Goal: Entertainment & Leisure: Consume media (video, audio)

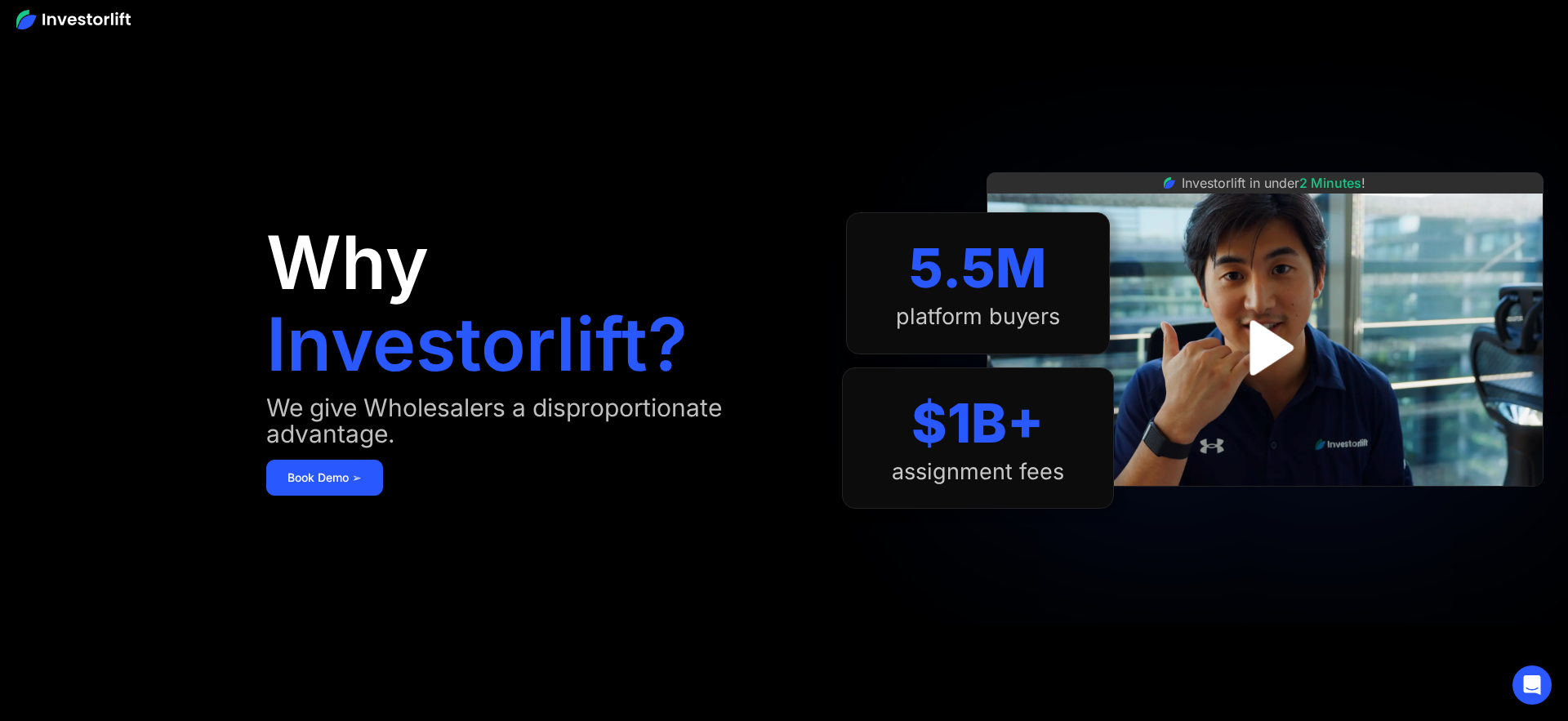
click at [1277, 358] on img "open lightbox" at bounding box center [1264, 348] width 100 height 100
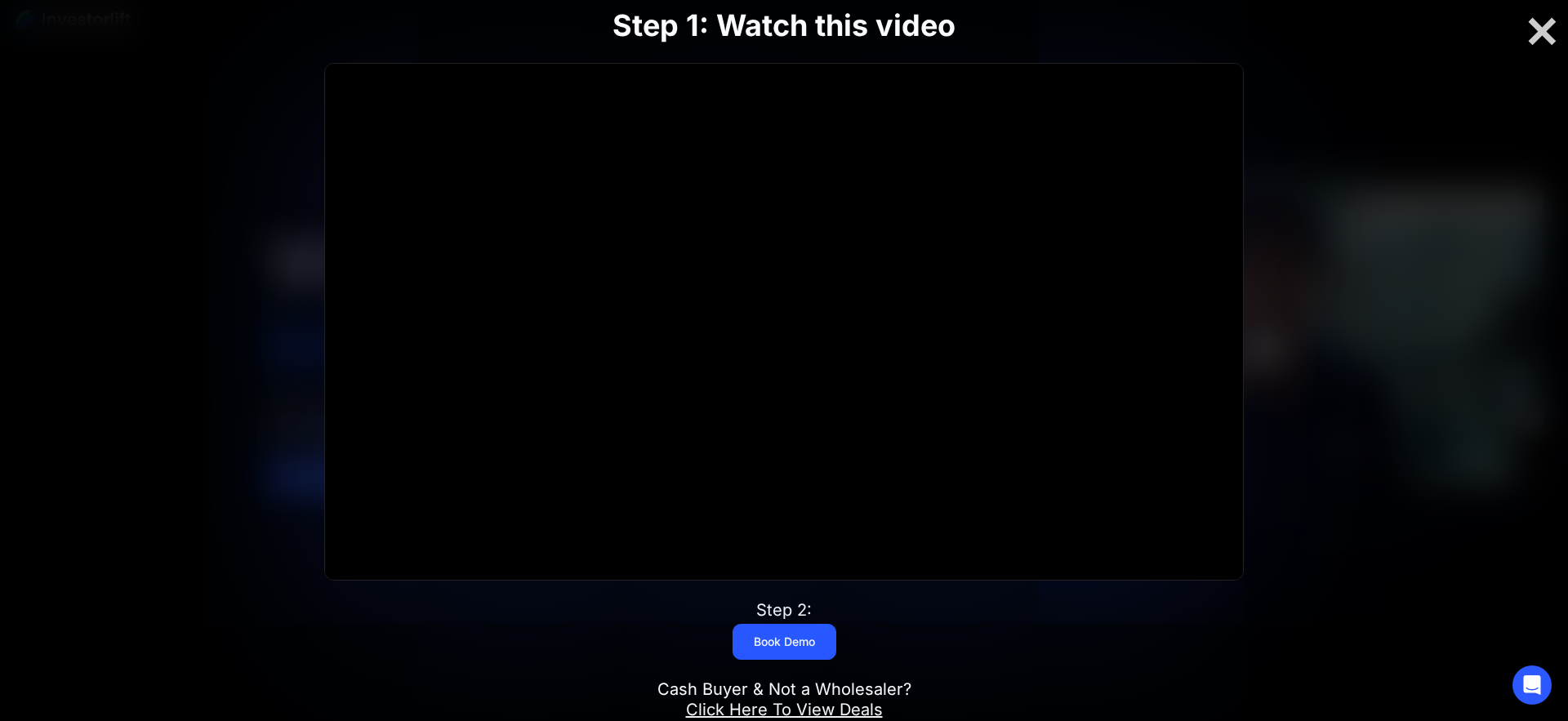
click at [195, 117] on div "Step 1: Watch this video Click for sound @keyframes VOLUME_SMALL_WAVE_FLASH { 0…" at bounding box center [784, 360] width 1254 height 811
click at [198, 116] on div "Step 1: Watch this video Click for sound @keyframes VOLUME_SMALL_WAVE_FLASH { 0…" at bounding box center [784, 360] width 1254 height 811
drag, startPoint x: 191, startPoint y: 118, endPoint x: 216, endPoint y: 110, distance: 26.2
click at [198, 116] on div "Step 1: Watch this video Click for sound @keyframes VOLUME_SMALL_WAVE_FLASH { 0…" at bounding box center [784, 360] width 1254 height 811
click at [204, 113] on div "Step 1: Watch this video Click for sound @keyframes VOLUME_SMALL_WAVE_FLASH { 0…" at bounding box center [784, 360] width 1254 height 811
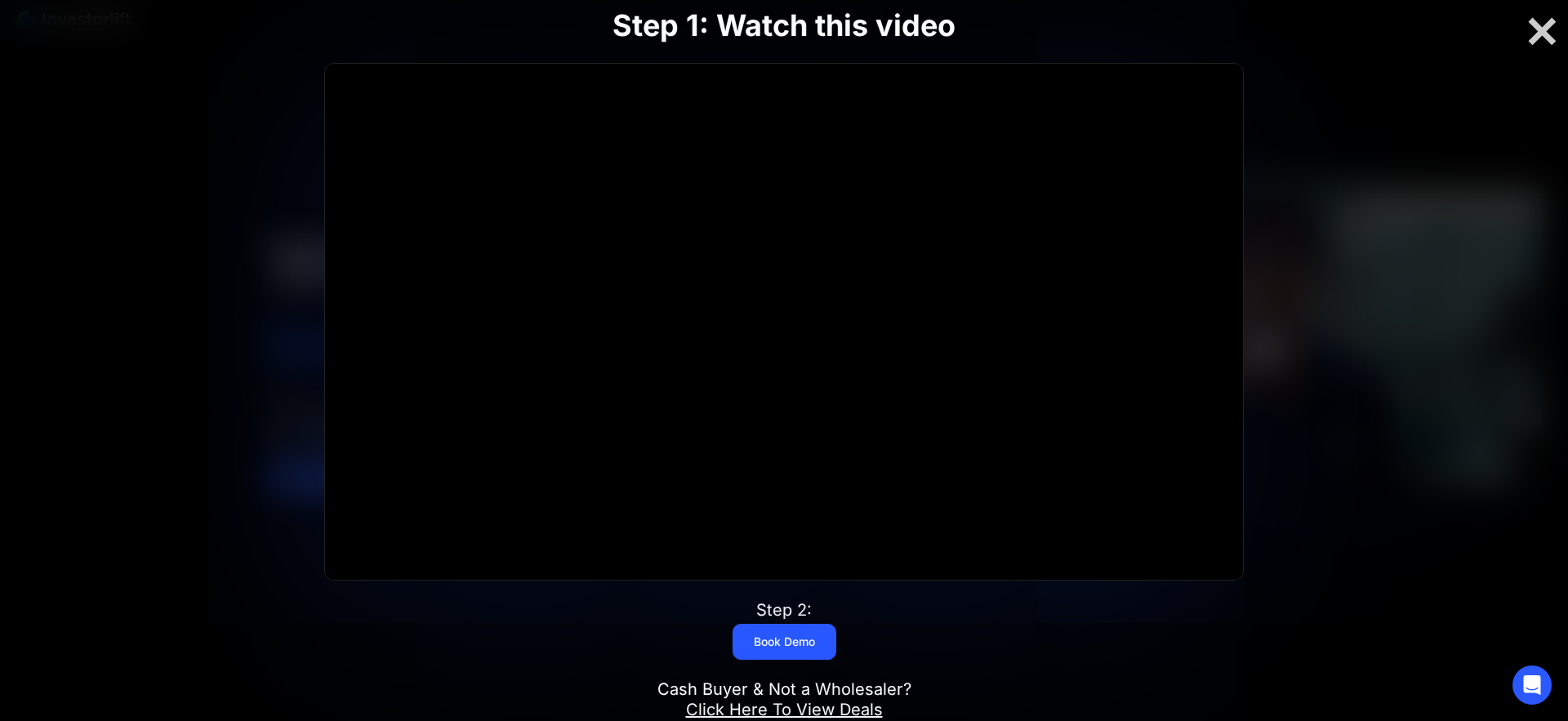
drag, startPoint x: 206, startPoint y: 113, endPoint x: 199, endPoint y: 125, distance: 13.9
click at [204, 114] on div "Step 1: Watch this video Click for sound @keyframes VOLUME_SMALL_WAVE_FLASH { 0…" at bounding box center [784, 360] width 1254 height 811
click at [208, 104] on div "Step 1: Watch this video Click for sound @keyframes VOLUME_SMALL_WAVE_FLASH { 0…" at bounding box center [784, 360] width 1254 height 811
click at [212, 103] on div "Step 1: Watch this video Click for sound @keyframes VOLUME_SMALL_WAVE_FLASH { 0…" at bounding box center [784, 360] width 1254 height 811
drag, startPoint x: 213, startPoint y: 102, endPoint x: 168, endPoint y: 73, distance: 53.5
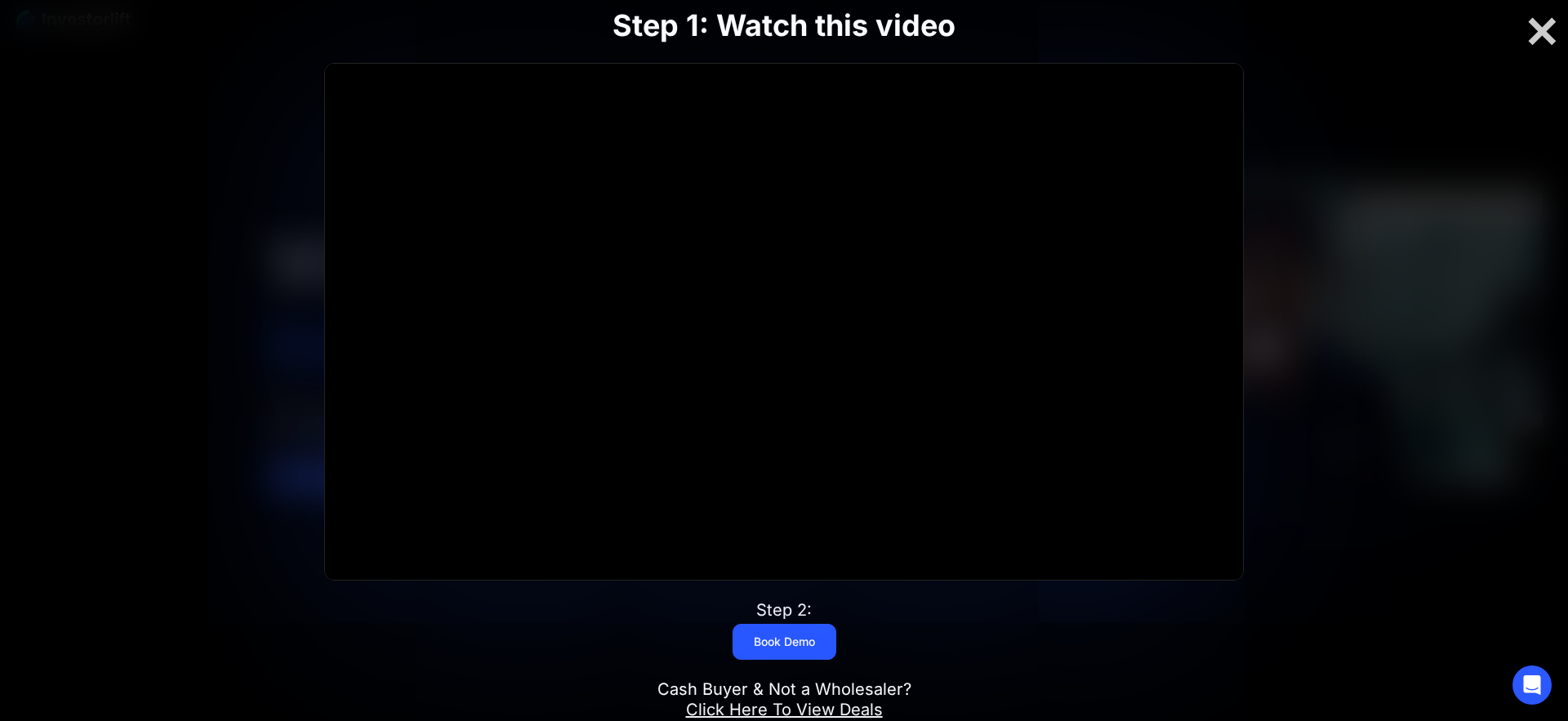
click at [209, 97] on div "Step 1: Watch this video Click for sound @keyframes VOLUME_SMALL_WAVE_FLASH { 0…" at bounding box center [784, 360] width 1254 height 811
drag, startPoint x: 206, startPoint y: 130, endPoint x: 229, endPoint y: 124, distance: 23.8
click at [225, 127] on div "Step 1: Watch this video Click for sound @keyframes VOLUME_SMALL_WAVE_FLASH { 0…" at bounding box center [784, 360] width 1254 height 811
click at [222, 128] on div "Step 1: Watch this video Click for sound @keyframes VOLUME_SMALL_WAVE_FLASH { 0…" at bounding box center [784, 360] width 1254 height 811
click at [222, 126] on div "Step 1: Watch this video Click for sound @keyframes VOLUME_SMALL_WAVE_FLASH { 0…" at bounding box center [784, 360] width 1254 height 811
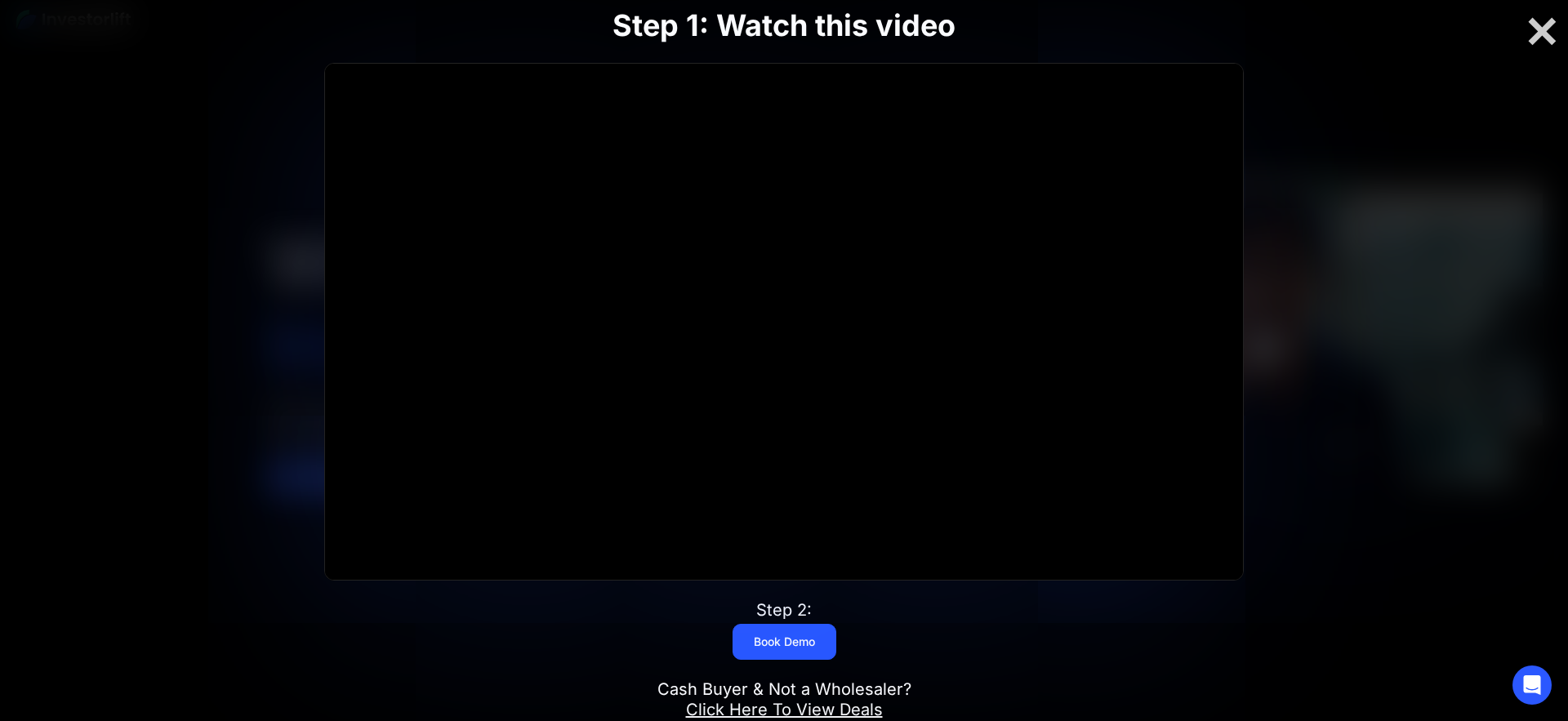
click at [217, 126] on div "Step 1: Watch this video Click for sound @keyframes VOLUME_SMALL_WAVE_FLASH { 0…" at bounding box center [784, 360] width 1254 height 811
click at [213, 127] on div "Step 1: Watch this video Click for sound @keyframes VOLUME_SMALL_WAVE_FLASH { 0…" at bounding box center [784, 360] width 1254 height 811
drag, startPoint x: 179, startPoint y: 114, endPoint x: 199, endPoint y: 112, distance: 20.1
click at [186, 114] on div "Step 1: Watch this video Click for sound @keyframes VOLUME_SMALL_WAVE_FLASH { 0…" at bounding box center [784, 360] width 1254 height 811
drag, startPoint x: 195, startPoint y: 113, endPoint x: 211, endPoint y: 109, distance: 16.5
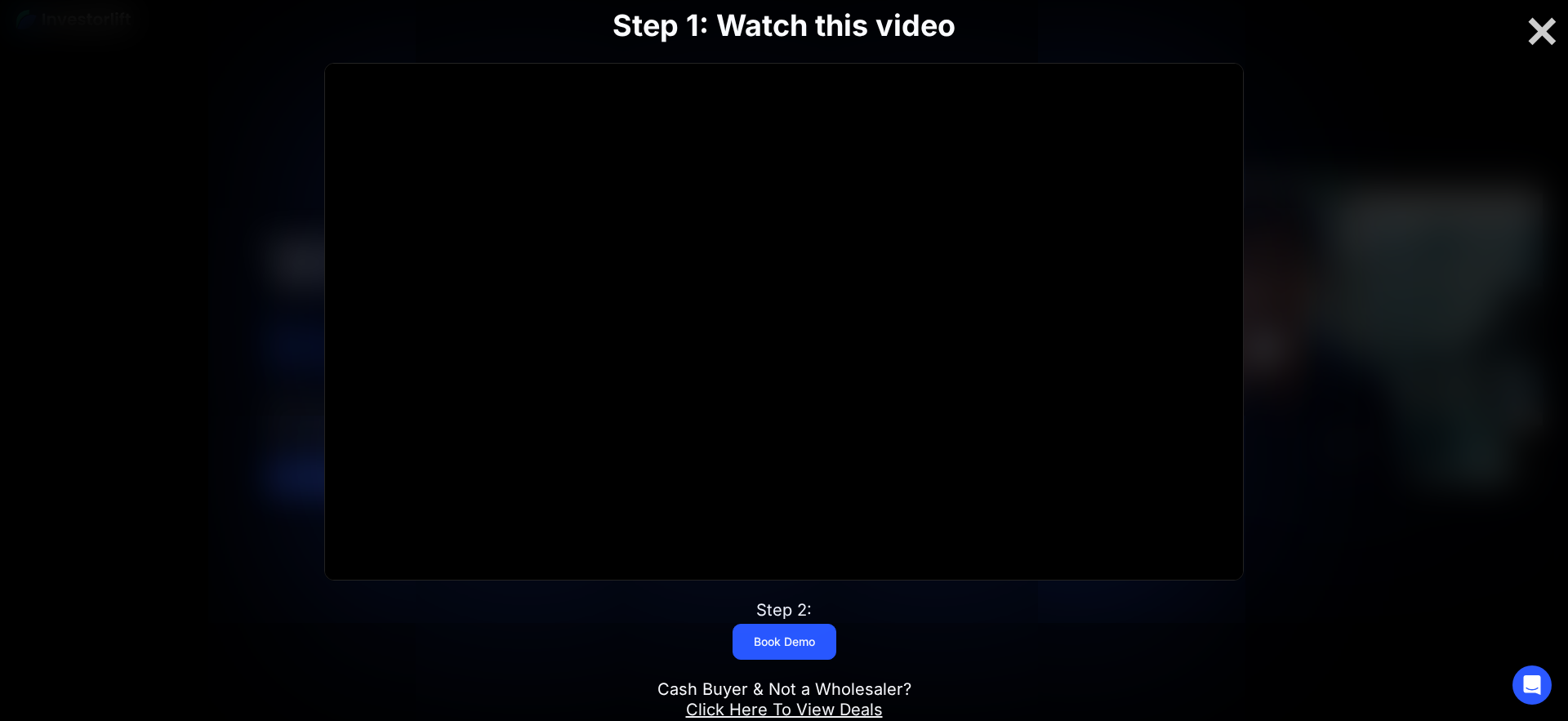
click at [199, 113] on div "Step 1: Watch this video Click for sound @keyframes VOLUME_SMALL_WAVE_FLASH { 0…" at bounding box center [784, 360] width 1254 height 811
click at [195, 115] on div "Step 1: Watch this video Click for sound @keyframes VOLUME_SMALL_WAVE_FLASH { 0…" at bounding box center [784, 360] width 1254 height 811
click at [193, 118] on div "Step 1: Watch this video Click for sound @keyframes VOLUME_SMALL_WAVE_FLASH { 0…" at bounding box center [784, 360] width 1254 height 811
drag, startPoint x: 196, startPoint y: 116, endPoint x: 188, endPoint y: 119, distance: 8.5
click at [188, 119] on div "Step 1: Watch this video Click for sound @keyframes VOLUME_SMALL_WAVE_FLASH { 0…" at bounding box center [784, 360] width 1254 height 811
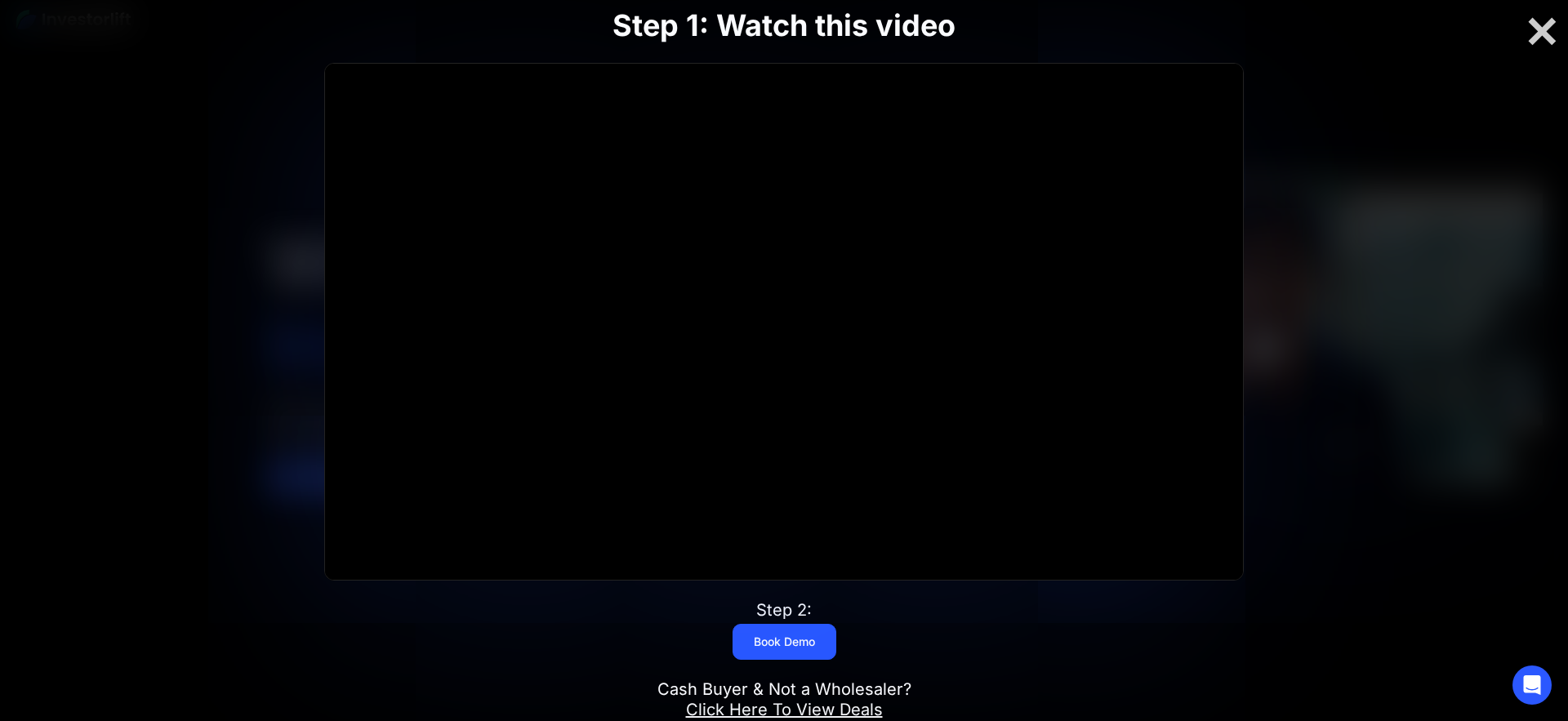
click at [187, 119] on div "Step 1: Watch this video Click for sound @keyframes VOLUME_SMALL_WAVE_FLASH { 0…" at bounding box center [784, 360] width 1254 height 811
click at [189, 119] on div "Step 1: Watch this video Click for sound @keyframes VOLUME_SMALL_WAVE_FLASH { 0…" at bounding box center [784, 360] width 1254 height 811
click at [188, 119] on div "Step 1: Watch this video Click for sound @keyframes VOLUME_SMALL_WAVE_FLASH { 0…" at bounding box center [784, 360] width 1254 height 811
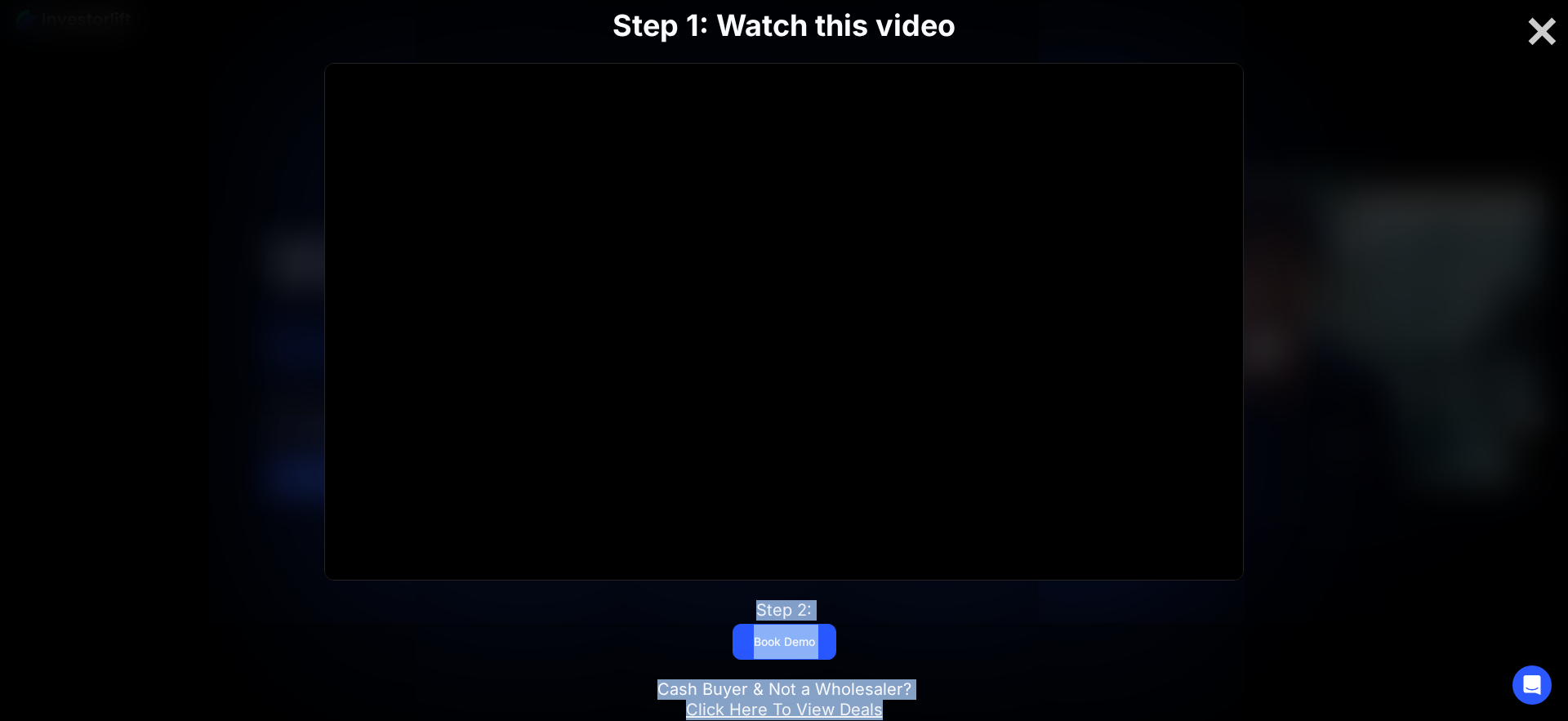
click at [158, 151] on div "Step 1: Watch this video Click for sound @keyframes VOLUME_SMALL_WAVE_FLASH { 0…" at bounding box center [784, 360] width 1254 height 811
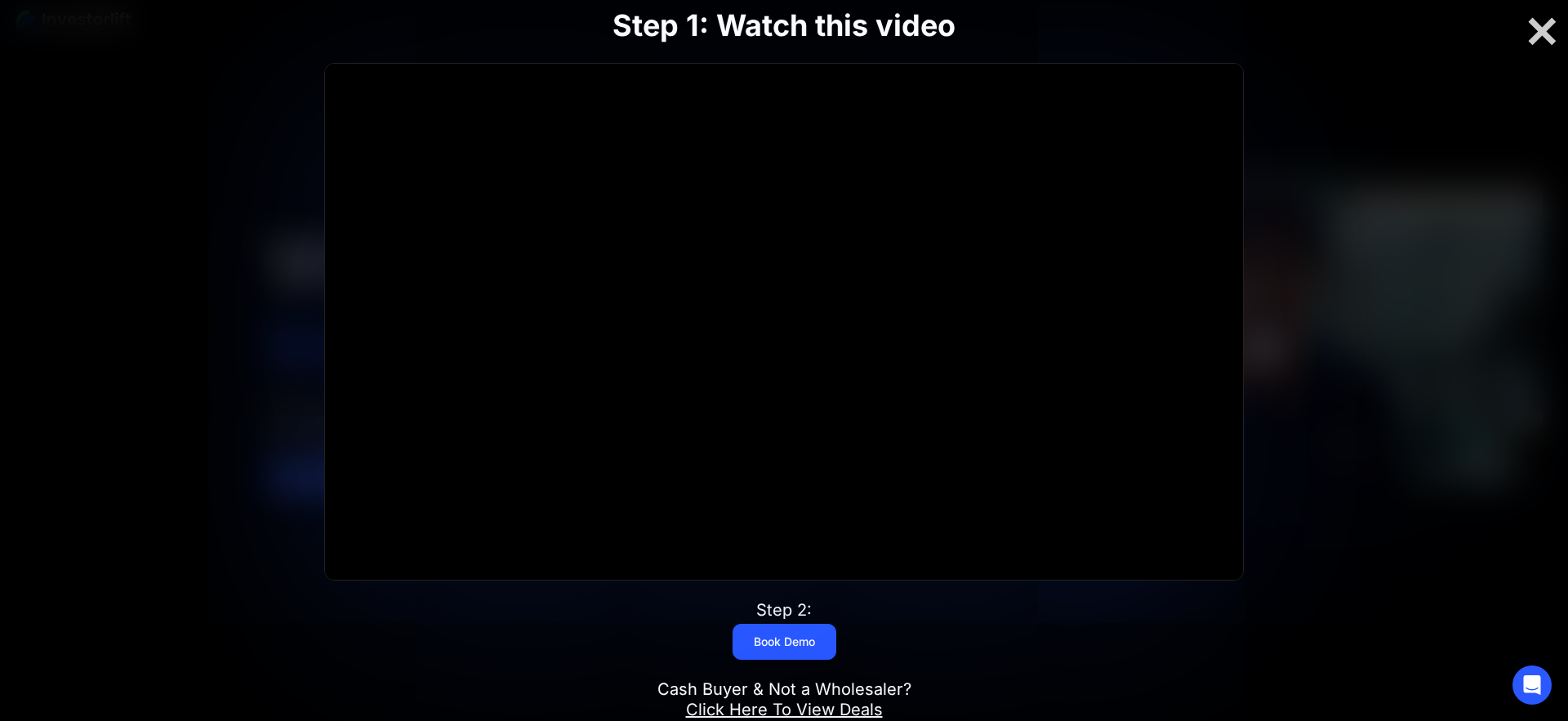
click at [190, 137] on div "Step 1: Watch this video Click for sound @keyframes VOLUME_SMALL_WAVE_FLASH { 0…" at bounding box center [784, 360] width 1254 height 811
click at [208, 130] on div "Step 1: Watch this video Click for sound @keyframes VOLUME_SMALL_WAVE_FLASH { 0…" at bounding box center [784, 360] width 1254 height 811
drag, startPoint x: 212, startPoint y: 128, endPoint x: 198, endPoint y: 132, distance: 14.6
click at [216, 128] on div "Step 1: Watch this video Click for sound @keyframes VOLUME_SMALL_WAVE_FLASH { 0…" at bounding box center [784, 360] width 1254 height 811
drag, startPoint x: 198, startPoint y: 132, endPoint x: 209, endPoint y: 130, distance: 11.2
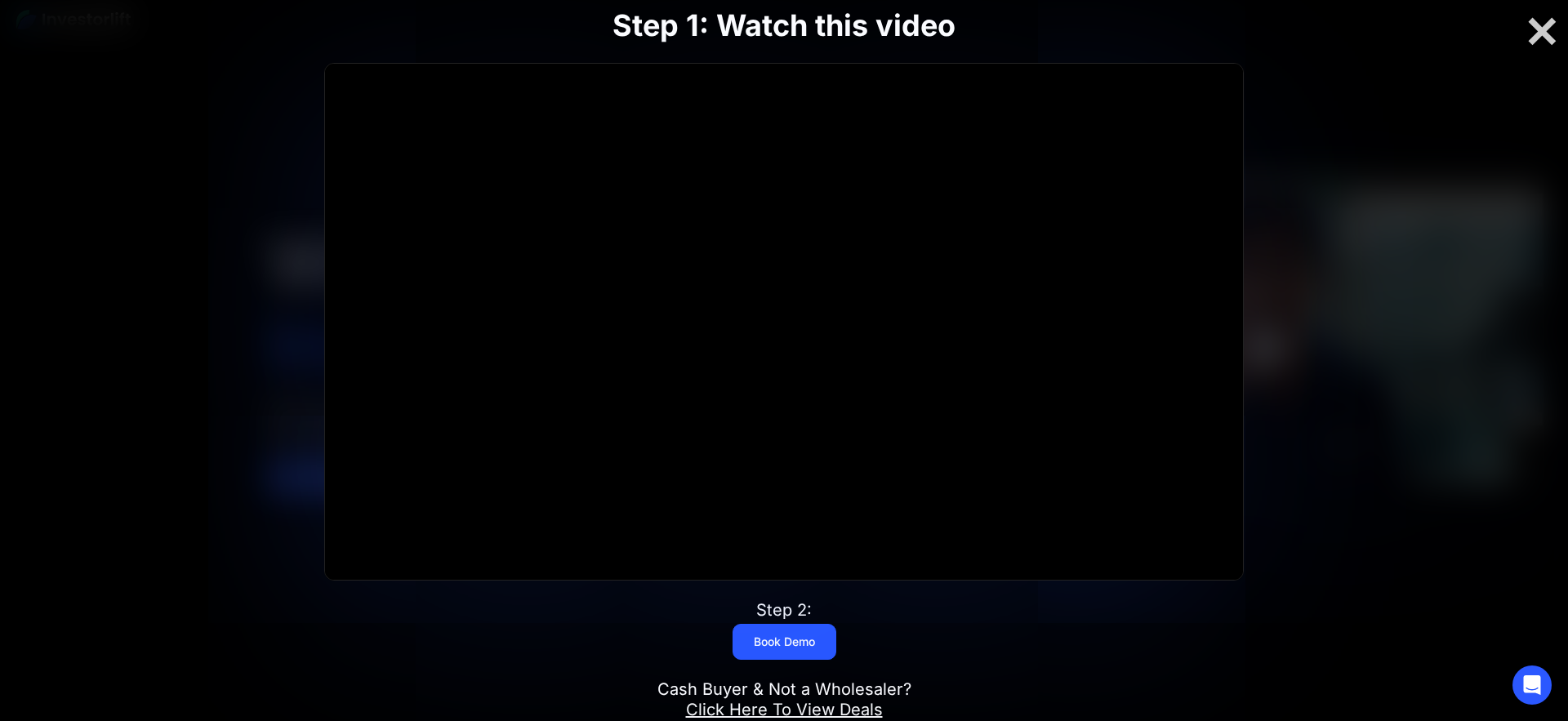
click at [199, 132] on div "Step 1: Watch this video Click for sound @keyframes VOLUME_SMALL_WAVE_FLASH { 0…" at bounding box center [784, 360] width 1254 height 811
click at [199, 133] on div "Step 1: Watch this video Click for sound @keyframes VOLUME_SMALL_WAVE_FLASH { 0…" at bounding box center [784, 360] width 1254 height 811
click at [203, 110] on div "Step 1: Watch this video Click for sound @keyframes VOLUME_SMALL_WAVE_FLASH { 0…" at bounding box center [784, 360] width 1254 height 811
click at [210, 107] on div "Step 1: Watch this video Click for sound @keyframes VOLUME_SMALL_WAVE_FLASH { 0…" at bounding box center [784, 360] width 1254 height 811
drag, startPoint x: 194, startPoint y: 111, endPoint x: 81, endPoint y: 56, distance: 125.7
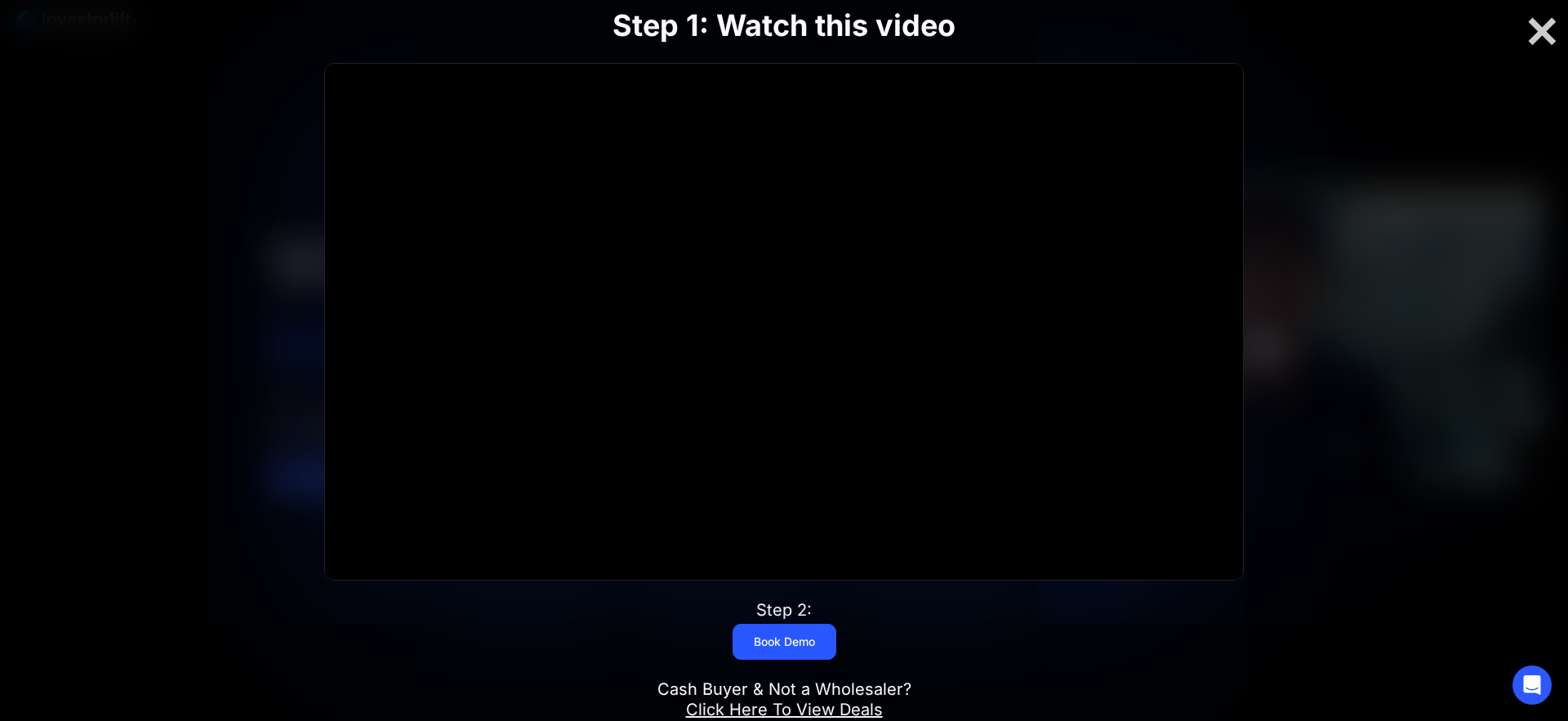
click at [201, 110] on div "Step 1: Watch this video Click for sound @keyframes VOLUME_SMALL_WAVE_FLASH { 0…" at bounding box center [784, 360] width 1254 height 811
drag, startPoint x: 186, startPoint y: 127, endPoint x: 204, endPoint y: 122, distance: 18.7
click at [194, 126] on div "Step 1: Watch this video Click for sound @keyframes VOLUME_SMALL_WAVE_FLASH { 0…" at bounding box center [784, 360] width 1254 height 811
drag, startPoint x: 204, startPoint y: 122, endPoint x: 188, endPoint y: 110, distance: 20.0
click at [195, 125] on div "Step 1: Watch this video Click for sound @keyframes VOLUME_SMALL_WAVE_FLASH { 0…" at bounding box center [784, 360] width 1254 height 811
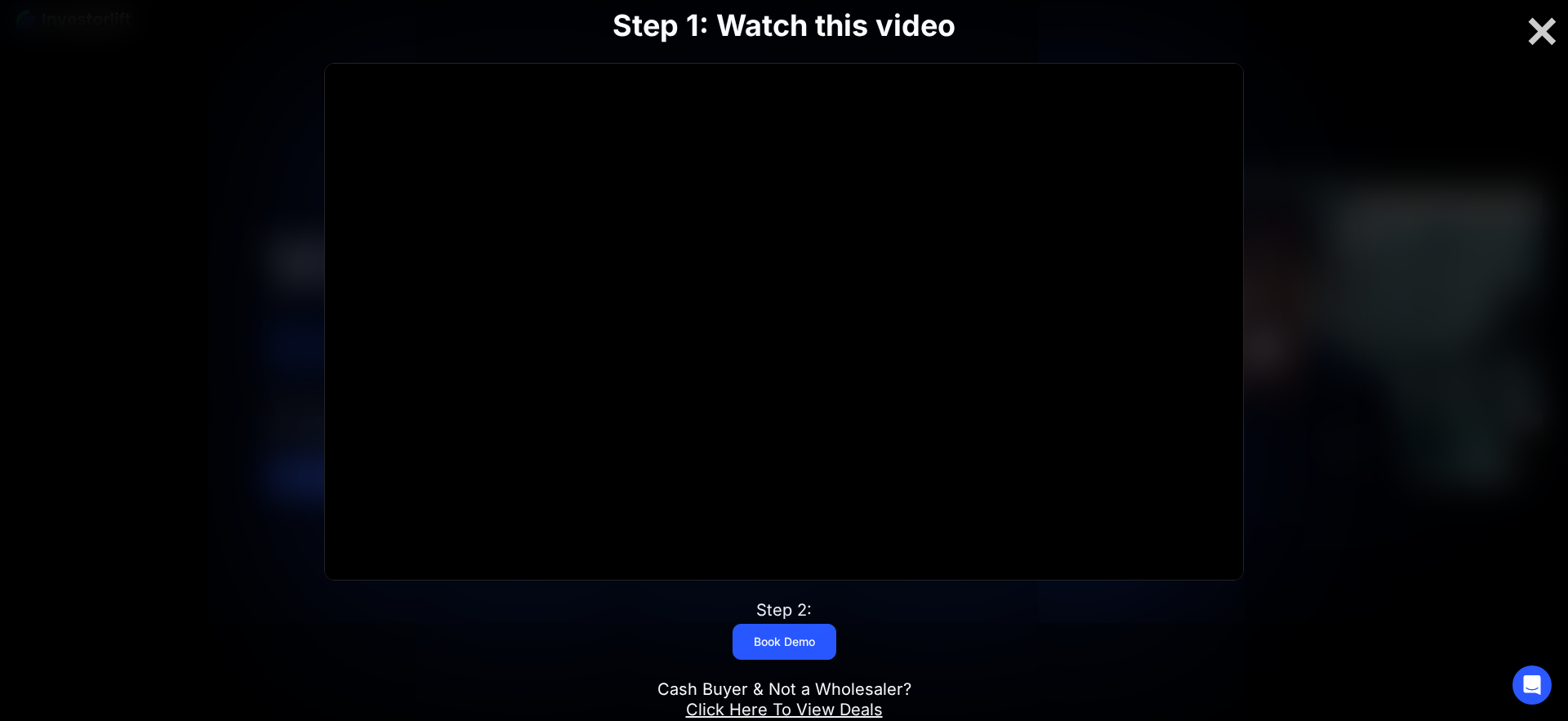
click at [213, 115] on div "Step 1: Watch this video Click for sound @keyframes VOLUME_SMALL_WAVE_FLASH { 0…" at bounding box center [784, 360] width 1254 height 811
drag, startPoint x: 207, startPoint y: 114, endPoint x: 226, endPoint y: 113, distance: 19.0
click at [212, 117] on div "Step 1: Watch this video Click for sound @keyframes VOLUME_SMALL_WAVE_FLASH { 0…" at bounding box center [784, 360] width 1254 height 811
click at [217, 115] on div "Step 1: Watch this video Click for sound @keyframes VOLUME_SMALL_WAVE_FLASH { 0…" at bounding box center [784, 360] width 1254 height 811
click at [210, 117] on div "Step 1: Watch this video Click for sound @keyframes VOLUME_SMALL_WAVE_FLASH { 0…" at bounding box center [784, 360] width 1254 height 811
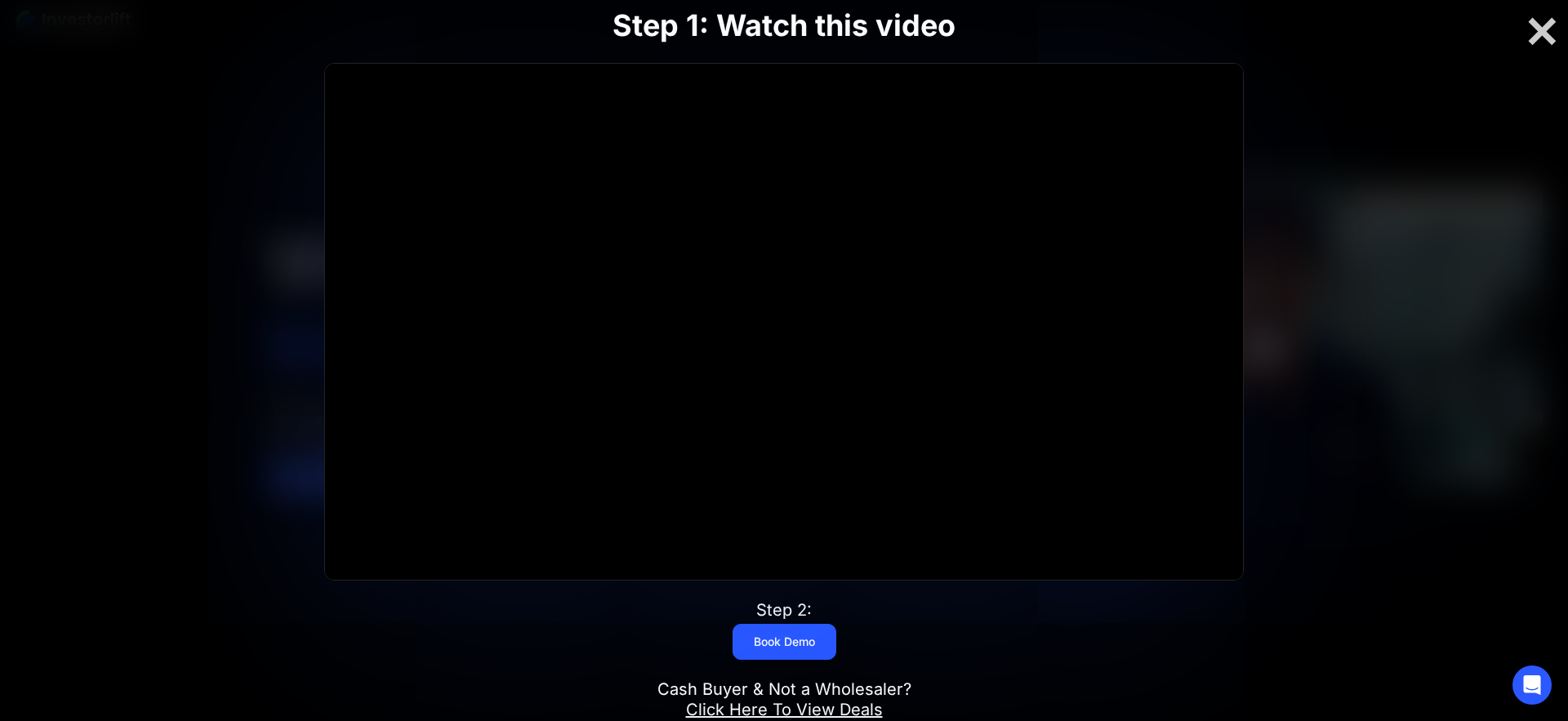
click at [208, 119] on div "Step 1: Watch this video Click for sound @keyframes VOLUME_SMALL_WAVE_FLASH { 0…" at bounding box center [784, 360] width 1254 height 811
click at [205, 119] on div "Step 1: Watch this video Click for sound @keyframes VOLUME_SMALL_WAVE_FLASH { 0…" at bounding box center [784, 360] width 1254 height 811
click at [182, 138] on div "Step 1: Watch this video Click for sound @keyframes VOLUME_SMALL_WAVE_FLASH { 0…" at bounding box center [784, 360] width 1254 height 811
click at [205, 133] on div "Step 1: Watch this video Click for sound @keyframes VOLUME_SMALL_WAVE_FLASH { 0…" at bounding box center [784, 360] width 1254 height 811
drag, startPoint x: 207, startPoint y: 132, endPoint x: 21, endPoint y: 34, distance: 210.2
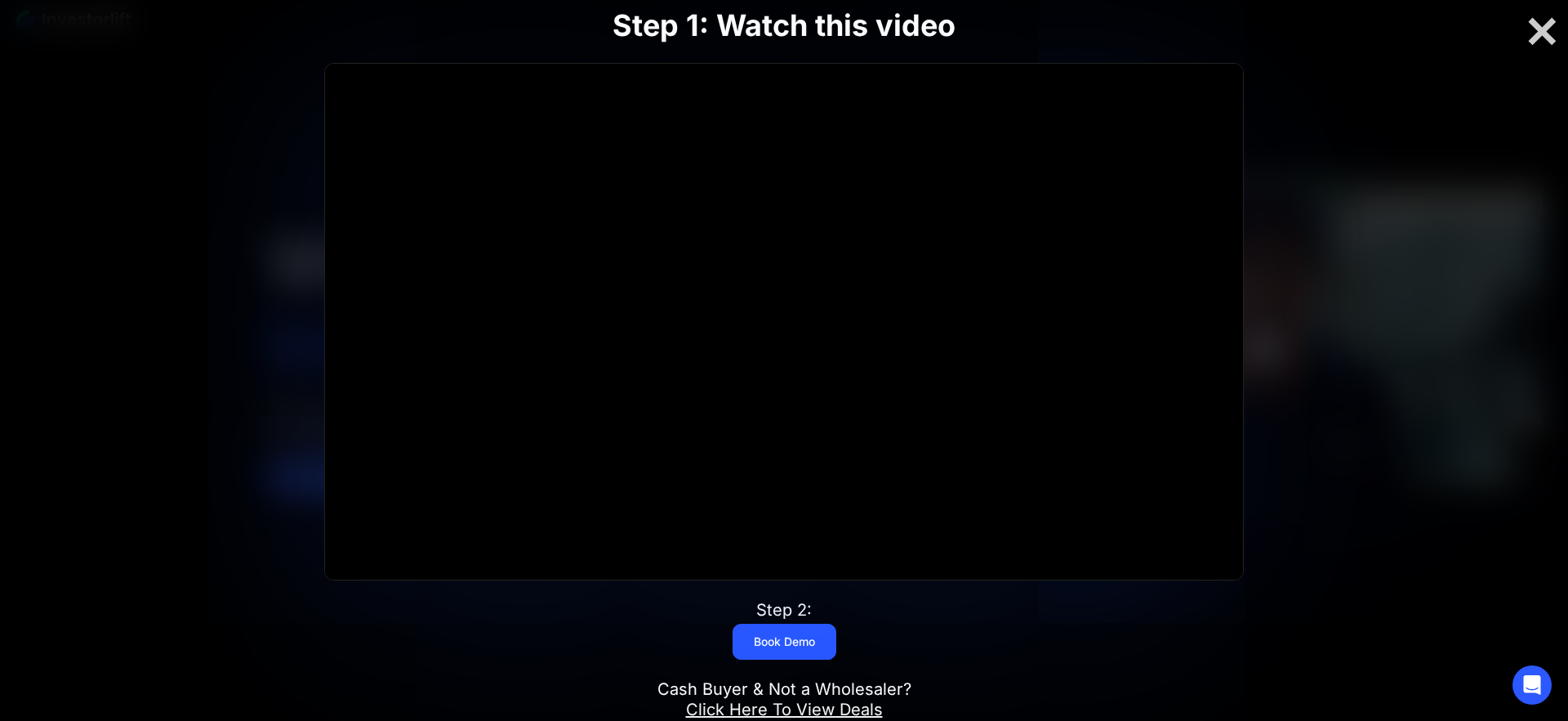
click at [206, 131] on div "Step 1: Watch this video Click for sound @keyframes VOLUME_SMALL_WAVE_FLASH { 0…" at bounding box center [784, 360] width 1254 height 811
drag, startPoint x: 234, startPoint y: 145, endPoint x: 186, endPoint y: 155, distance: 49.0
click at [199, 154] on div "Step 1: Watch this video Click for sound @keyframes VOLUME_SMALL_WAVE_FLASH { 0…" at bounding box center [784, 360] width 1254 height 811
drag, startPoint x: 186, startPoint y: 155, endPoint x: 206, endPoint y: 150, distance: 20.6
click at [191, 154] on div "Step 1: Watch this video Click for sound @keyframes VOLUME_SMALL_WAVE_FLASH { 0…" at bounding box center [784, 360] width 1254 height 811
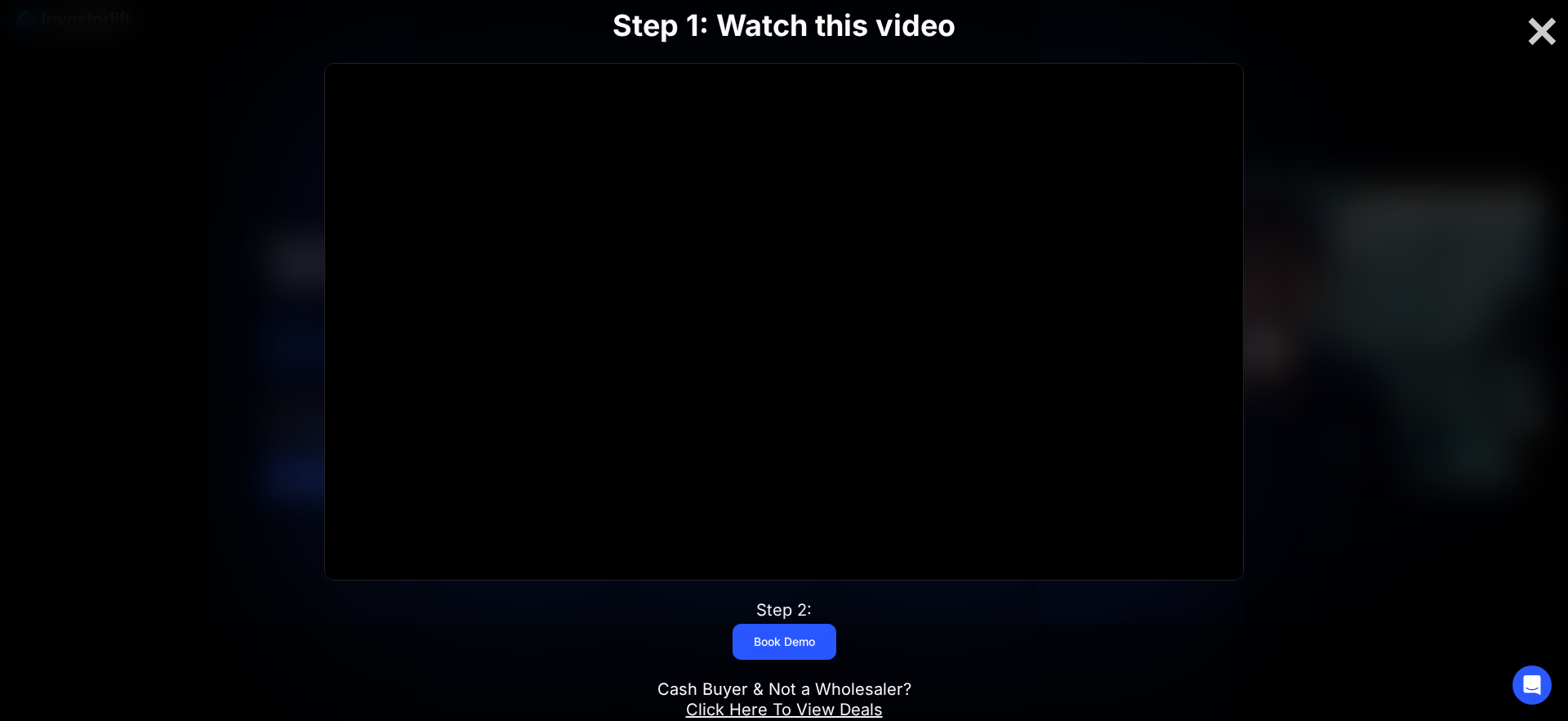
drag, startPoint x: 175, startPoint y: 155, endPoint x: 193, endPoint y: 147, distance: 19.7
click at [186, 152] on div "Step 1: Watch this video Click for sound @keyframes VOLUME_SMALL_WAVE_FLASH { 0…" at bounding box center [784, 360] width 1254 height 811
click at [190, 148] on div "Step 1: Watch this video Click for sound @keyframes VOLUME_SMALL_WAVE_FLASH { 0…" at bounding box center [784, 360] width 1254 height 811
click at [191, 146] on div "Step 1: Watch this video Click for sound @keyframes VOLUME_SMALL_WAVE_FLASH { 0…" at bounding box center [784, 360] width 1254 height 811
drag, startPoint x: 169, startPoint y: 107, endPoint x: 207, endPoint y: 98, distance: 39.1
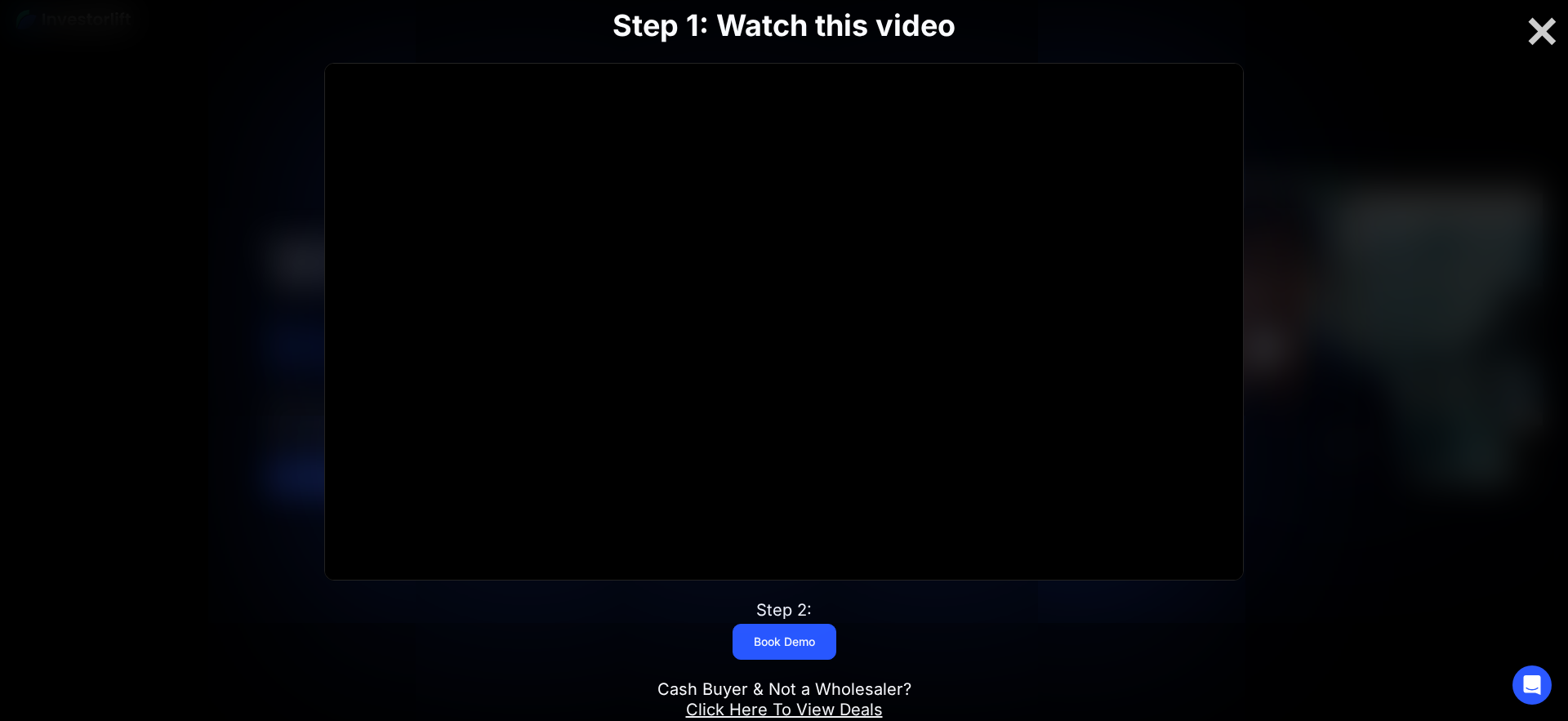
click at [171, 106] on div "Step 1: Watch this video Click for sound @keyframes VOLUME_SMALL_WAVE_FLASH { 0…" at bounding box center [784, 360] width 1254 height 811
click at [223, 96] on div "Step 1: Watch this video Click for sound @keyframes VOLUME_SMALL_WAVE_FLASH { 0…" at bounding box center [784, 360] width 1254 height 811
drag, startPoint x: 221, startPoint y: 97, endPoint x: 9, endPoint y: 47, distance: 217.8
click at [224, 96] on div "Step 1: Watch this video Click for sound @keyframes VOLUME_SMALL_WAVE_FLASH { 0…" at bounding box center [784, 360] width 1254 height 811
click at [190, 127] on div "Step 1: Watch this video Click for sound @keyframes VOLUME_SMALL_WAVE_FLASH { 0…" at bounding box center [784, 360] width 1254 height 811
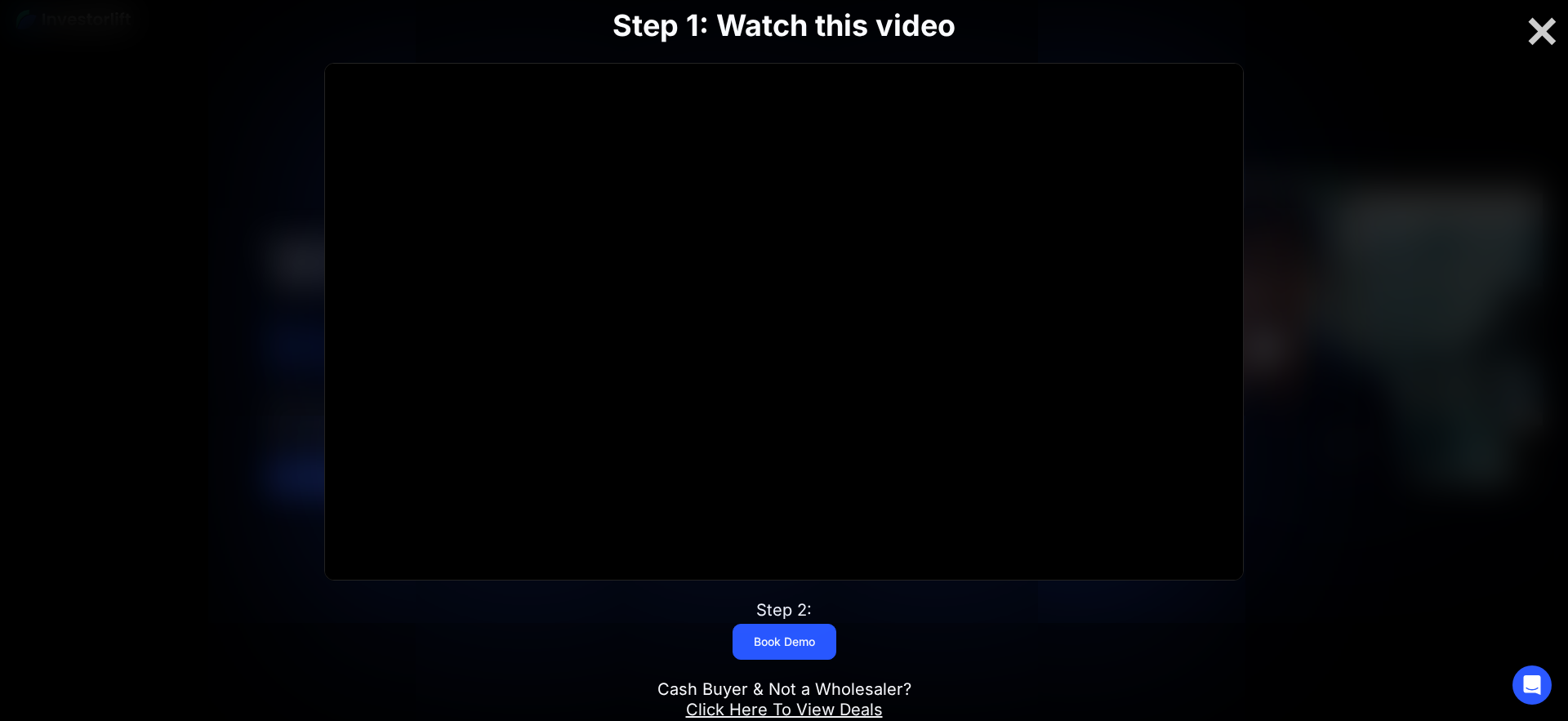
drag, startPoint x: 208, startPoint y: 121, endPoint x: 218, endPoint y: 119, distance: 10.2
click at [212, 121] on div "Step 1: Watch this video Click for sound @keyframes VOLUME_SMALL_WAVE_FLASH { 0…" at bounding box center [784, 360] width 1254 height 811
drag, startPoint x: 208, startPoint y: 121, endPoint x: 225, endPoint y: 116, distance: 17.7
click at [216, 119] on div "Step 1: Watch this video Click for sound @keyframes VOLUME_SMALL_WAVE_FLASH { 0…" at bounding box center [784, 360] width 1254 height 811
click at [219, 118] on div "Step 1: Watch this video Click for sound @keyframes VOLUME_SMALL_WAVE_FLASH { 0…" at bounding box center [784, 360] width 1254 height 811
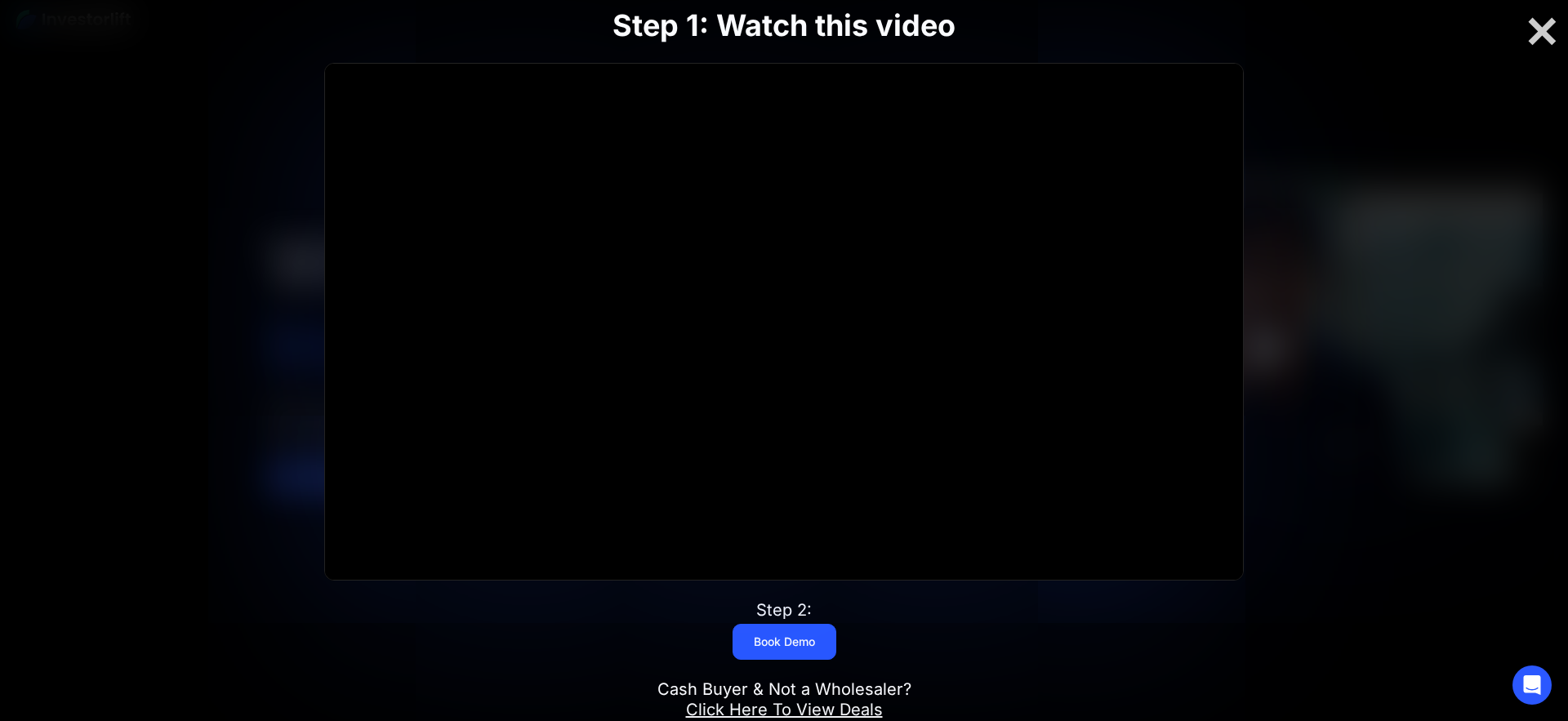
click at [217, 118] on div "Step 1: Watch this video Click for sound @keyframes VOLUME_SMALL_WAVE_FLASH { 0…" at bounding box center [784, 360] width 1254 height 811
click at [219, 118] on div "Step 1: Watch this video Click for sound @keyframes VOLUME_SMALL_WAVE_FLASH { 0…" at bounding box center [784, 360] width 1254 height 811
drag, startPoint x: 221, startPoint y: 117, endPoint x: 211, endPoint y: 124, distance: 12.2
click at [217, 118] on div "Step 1: Watch this video Click for sound @keyframes VOLUME_SMALL_WAVE_FLASH { 0…" at bounding box center [784, 360] width 1254 height 811
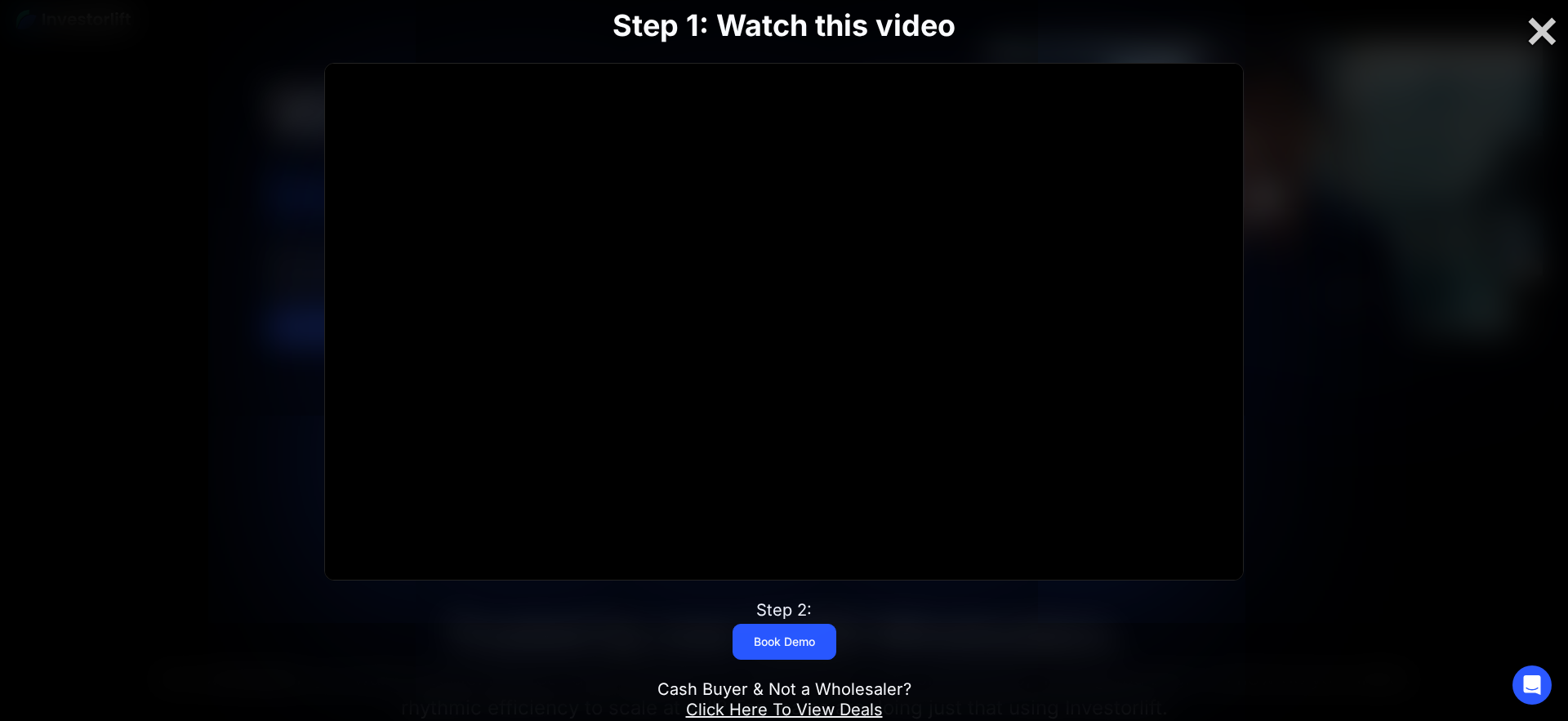
scroll to position [137, 0]
click at [214, 117] on div "Step 1: Watch this video Click for sound @keyframes VOLUME_SMALL_WAVE_FLASH { 0…" at bounding box center [784, 360] width 1254 height 811
drag, startPoint x: 222, startPoint y: 113, endPoint x: 0, endPoint y: 29, distance: 237.4
click at [224, 111] on div "Step 1: Watch this video Click for sound @keyframes VOLUME_SMALL_WAVE_FLASH { 0…" at bounding box center [784, 360] width 1254 height 811
click at [172, 119] on div "Step 1: Watch this video Click for sound @keyframes VOLUME_SMALL_WAVE_FLASH { 0…" at bounding box center [784, 360] width 1254 height 811
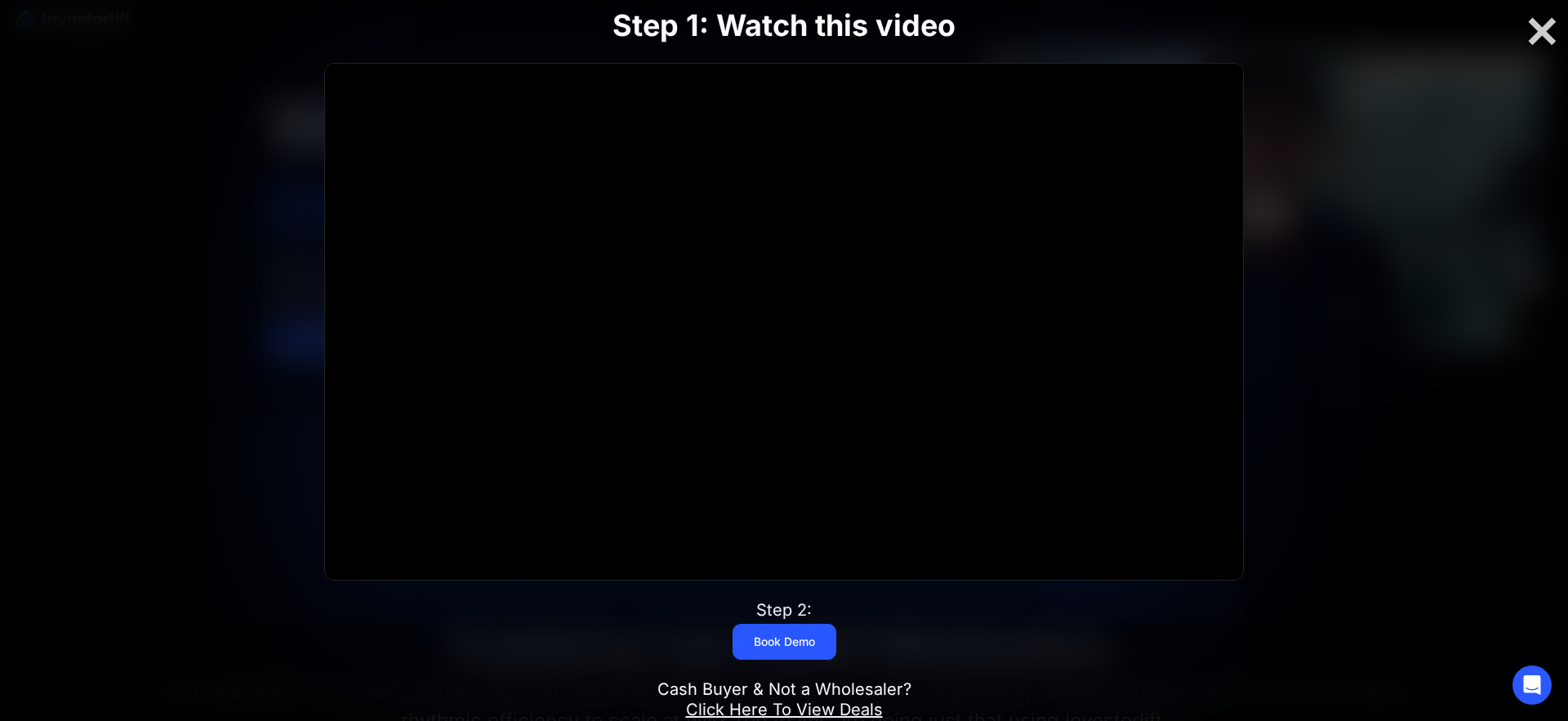
click at [190, 114] on div "Step 1: Watch this video Click for sound @keyframes VOLUME_SMALL_WAVE_FLASH { 0…" at bounding box center [784, 360] width 1254 height 811
drag, startPoint x: 193, startPoint y: 111, endPoint x: 205, endPoint y: 109, distance: 12.2
click at [197, 111] on div "Step 1: Watch this video Click for sound @keyframes VOLUME_SMALL_WAVE_FLASH { 0…" at bounding box center [784, 360] width 1254 height 811
click at [203, 109] on div "Step 1: Watch this video Click for sound @keyframes VOLUME_SMALL_WAVE_FLASH { 0…" at bounding box center [784, 360] width 1254 height 811
drag, startPoint x: 193, startPoint y: 99, endPoint x: 209, endPoint y: 94, distance: 16.8
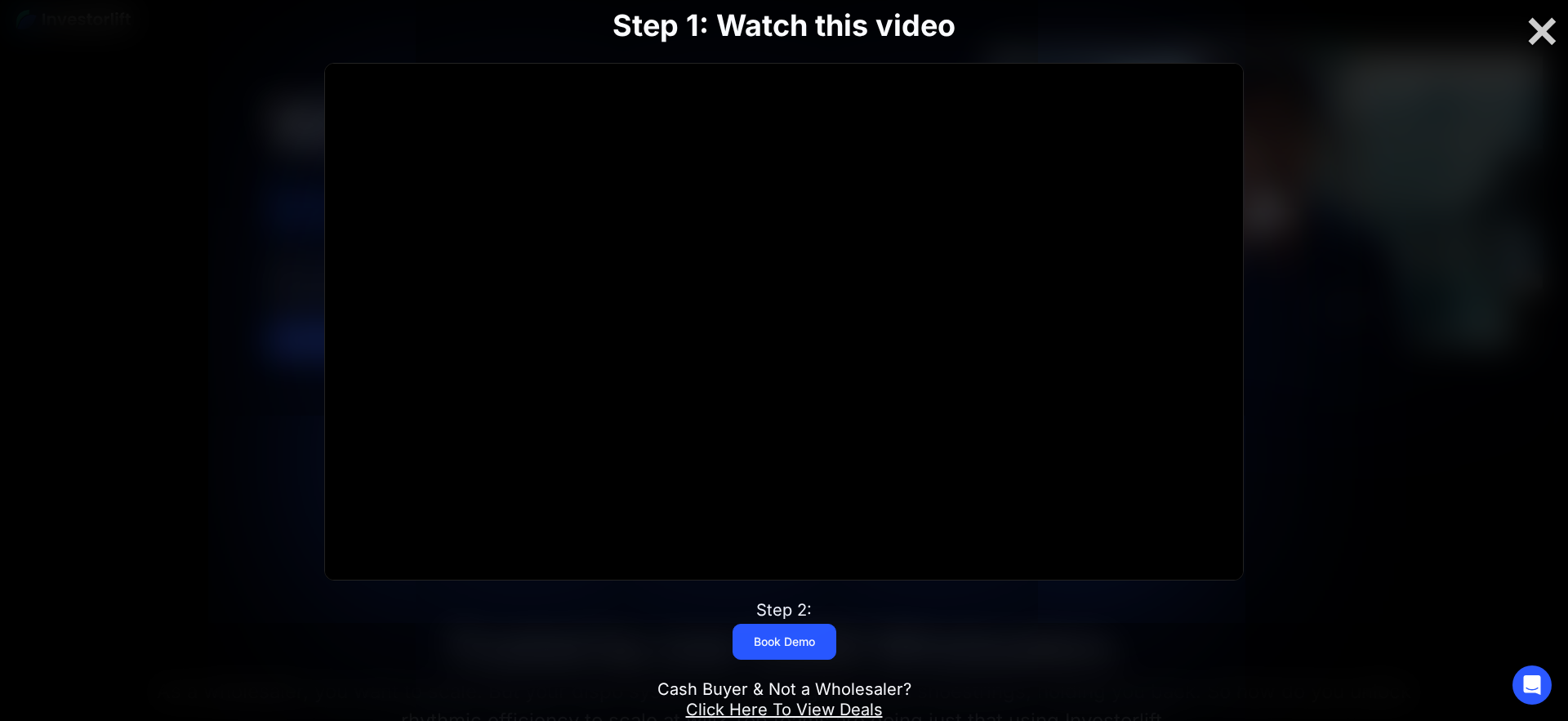
click at [201, 97] on div "Step 1: Watch this video Click for sound @keyframes VOLUME_SMALL_WAVE_FLASH { 0…" at bounding box center [784, 360] width 1254 height 811
drag, startPoint x: 205, startPoint y: 96, endPoint x: 216, endPoint y: 92, distance: 11.7
click at [205, 96] on div "Step 1: Watch this video Click for sound @keyframes VOLUME_SMALL_WAVE_FLASH { 0…" at bounding box center [784, 360] width 1254 height 811
click at [209, 92] on div "Step 1: Watch this video Click for sound @keyframes VOLUME_SMALL_WAVE_FLASH { 0…" at bounding box center [784, 360] width 1254 height 811
click at [276, 126] on div "Step 1: Watch this video Click for sound @keyframes VOLUME_SMALL_WAVE_FLASH { 0…" at bounding box center [784, 360] width 1254 height 811
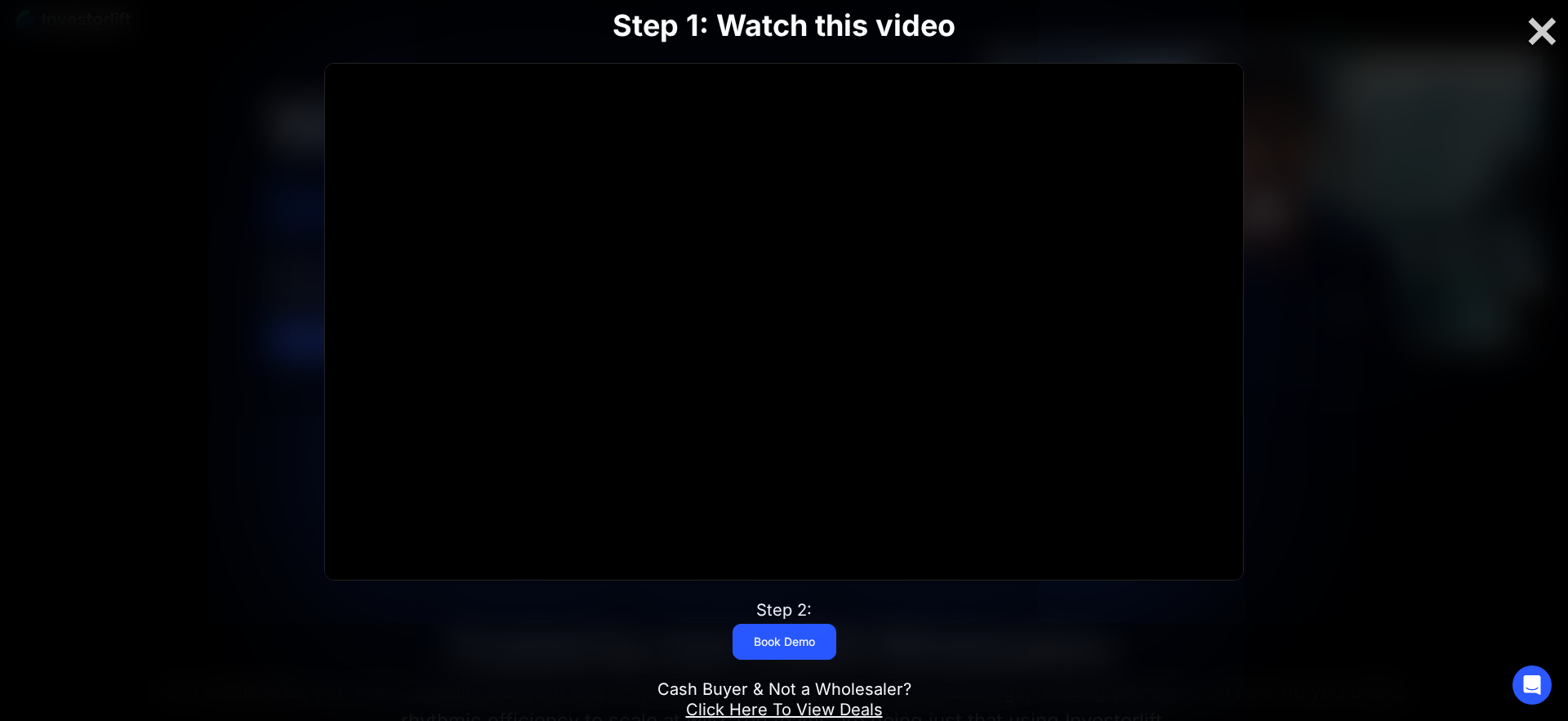
drag, startPoint x: 1416, startPoint y: 152, endPoint x: 1427, endPoint y: 149, distance: 11.4
click at [1430, 148] on div at bounding box center [784, 360] width 1568 height 721
drag, startPoint x: 1427, startPoint y: 149, endPoint x: 1503, endPoint y: 112, distance: 84.5
click at [1427, 149] on div at bounding box center [784, 360] width 1568 height 721
click at [1546, 36] on div at bounding box center [1541, 32] width 52 height 34
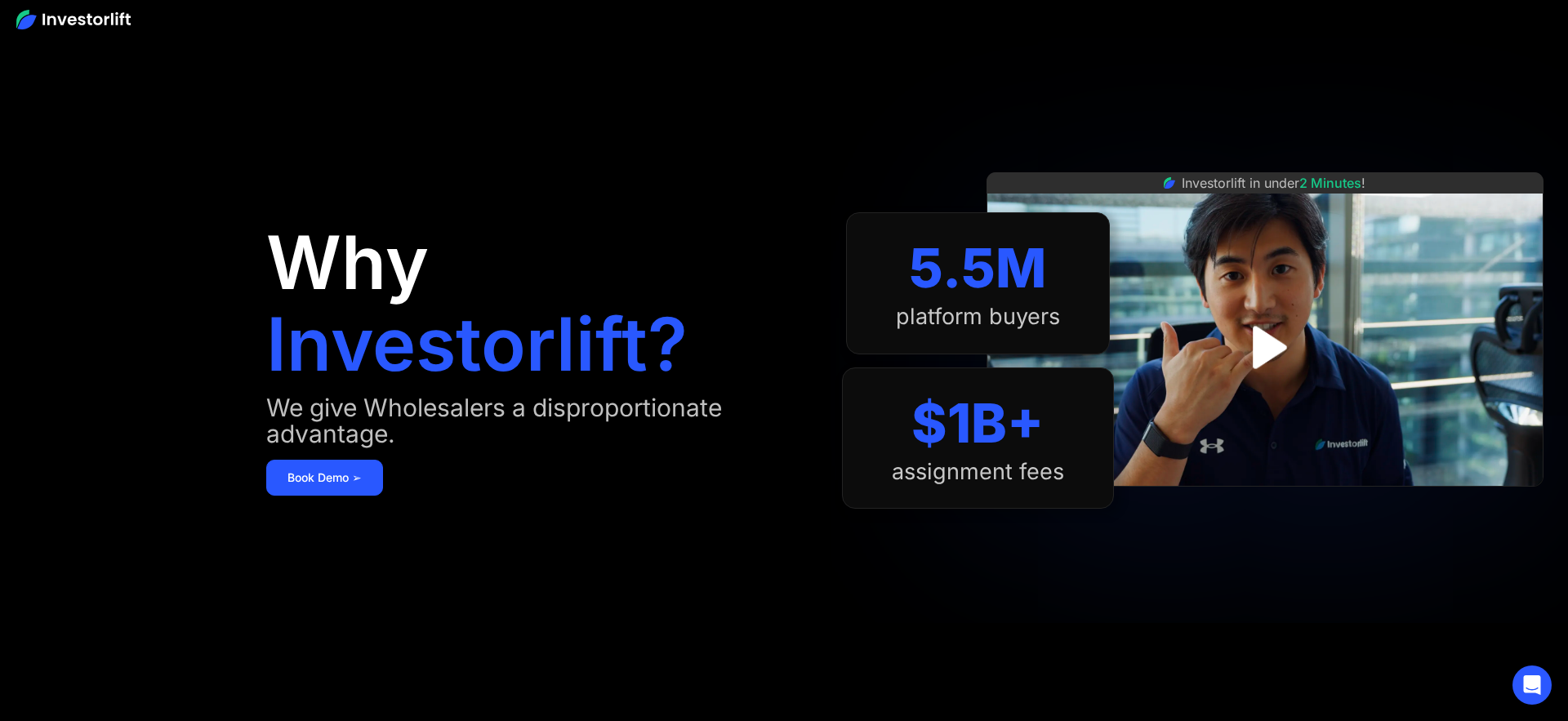
scroll to position [0, 0]
click at [119, 25] on img at bounding box center [73, 20] width 114 height 20
